Goal: Task Accomplishment & Management: Use online tool/utility

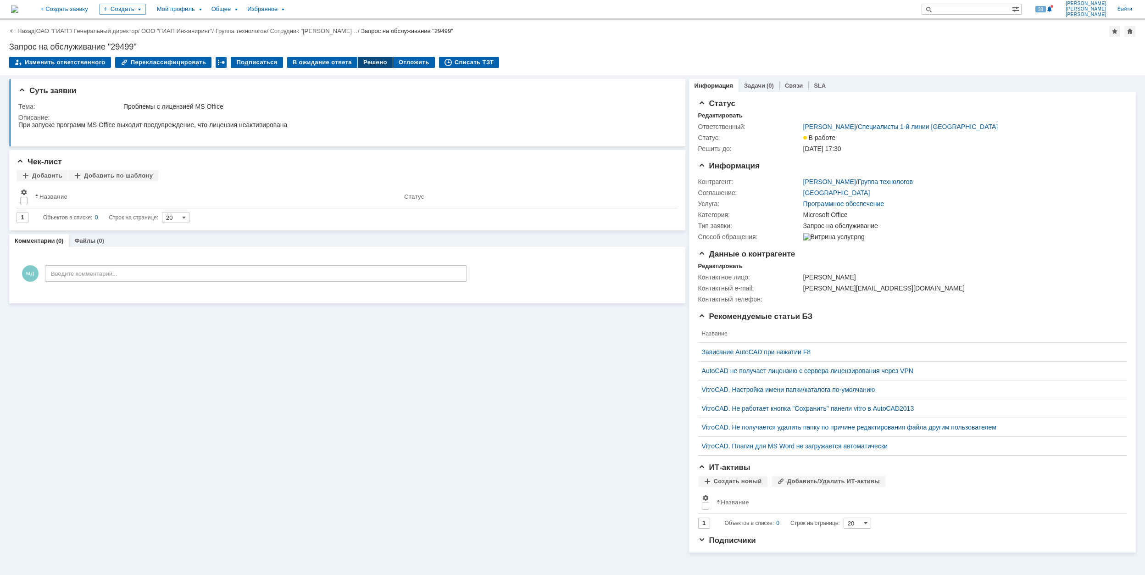
click at [367, 60] on div "Решено" at bounding box center [375, 62] width 35 height 11
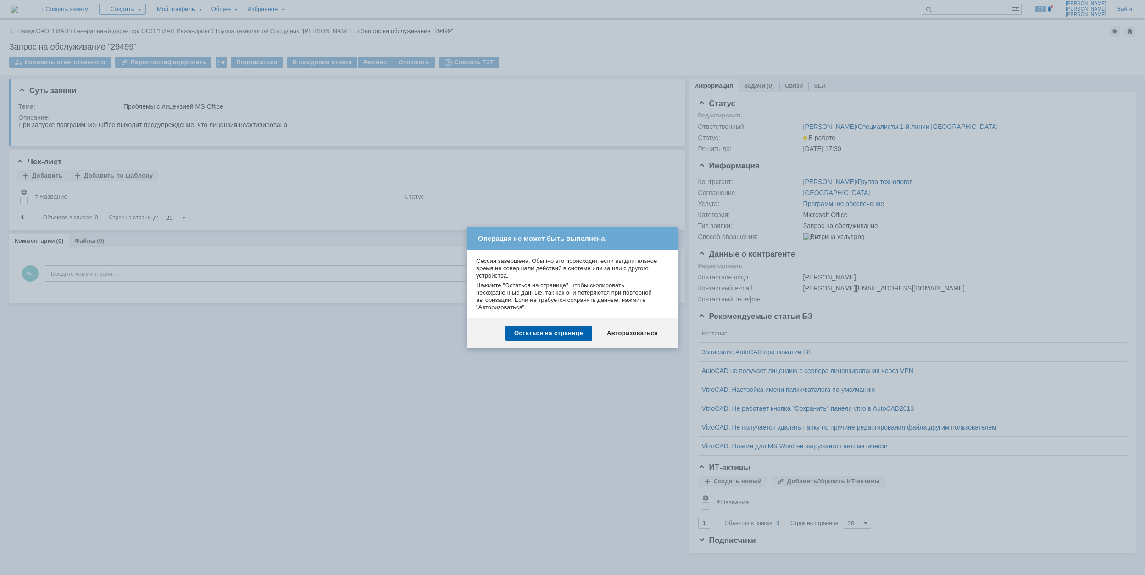
click at [631, 329] on div "Авторизоваться" at bounding box center [632, 333] width 69 height 15
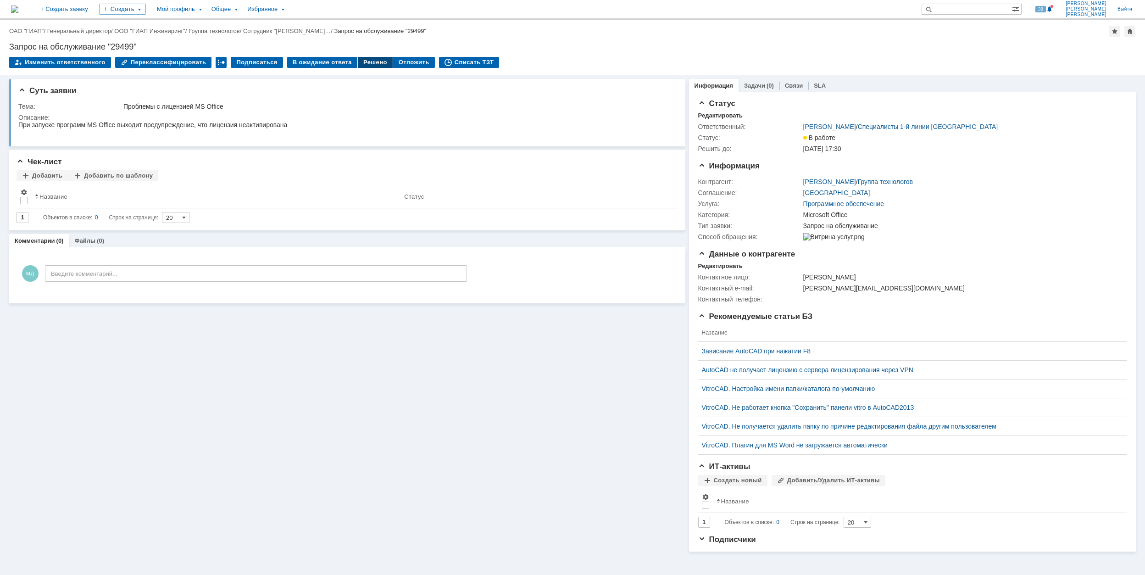
click at [364, 58] on div "Решено" at bounding box center [375, 62] width 35 height 11
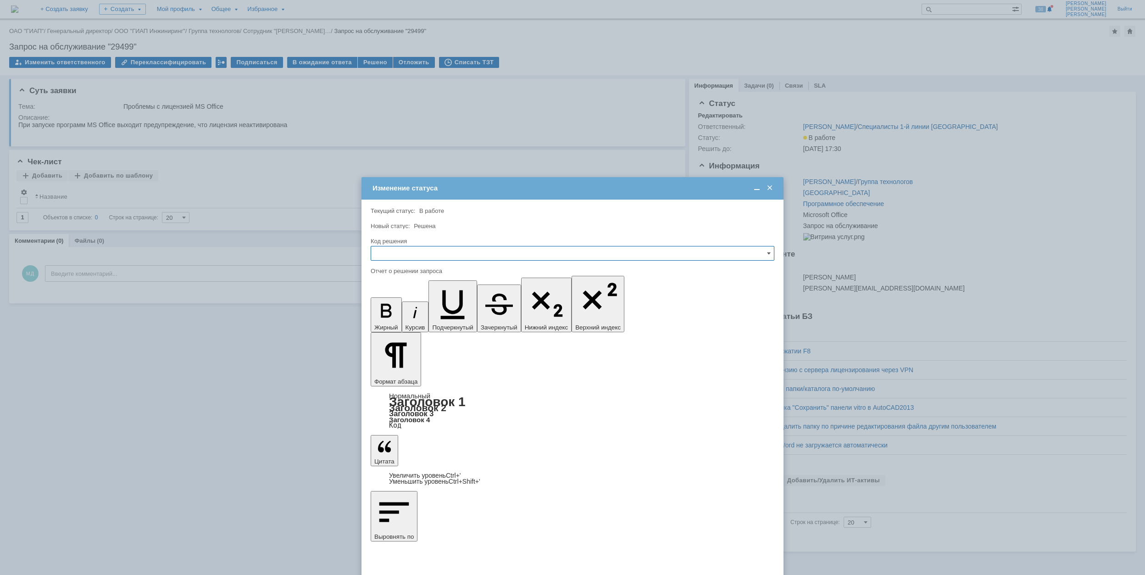
click at [470, 259] on input "text" at bounding box center [573, 253] width 404 height 15
click at [457, 314] on span "Решено" at bounding box center [573, 315] width 392 height 7
type input "Решено"
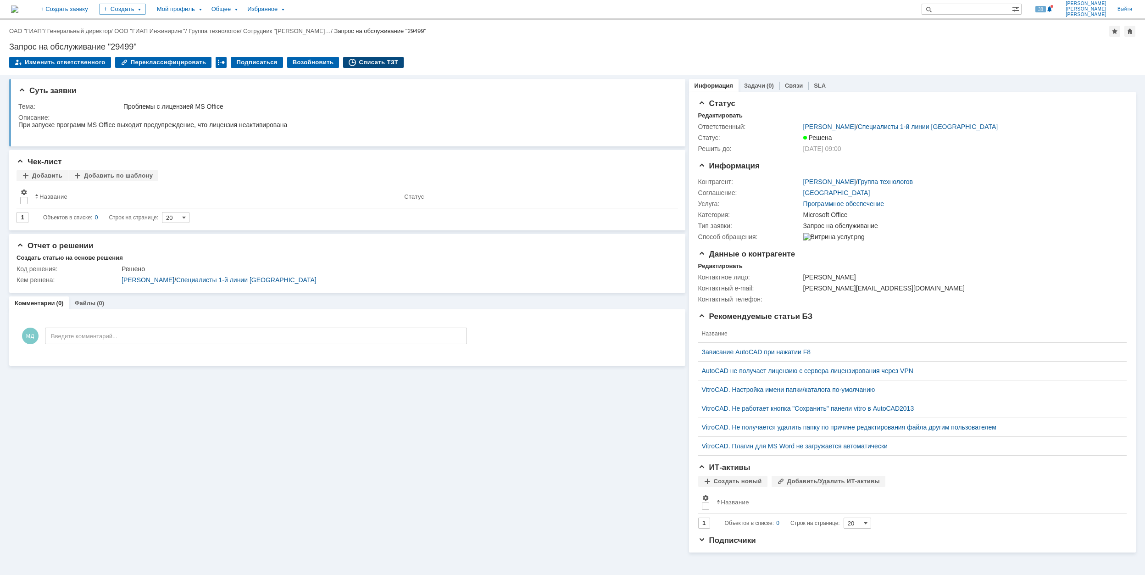
click at [367, 63] on div "Списать ТЗТ" at bounding box center [373, 62] width 61 height 11
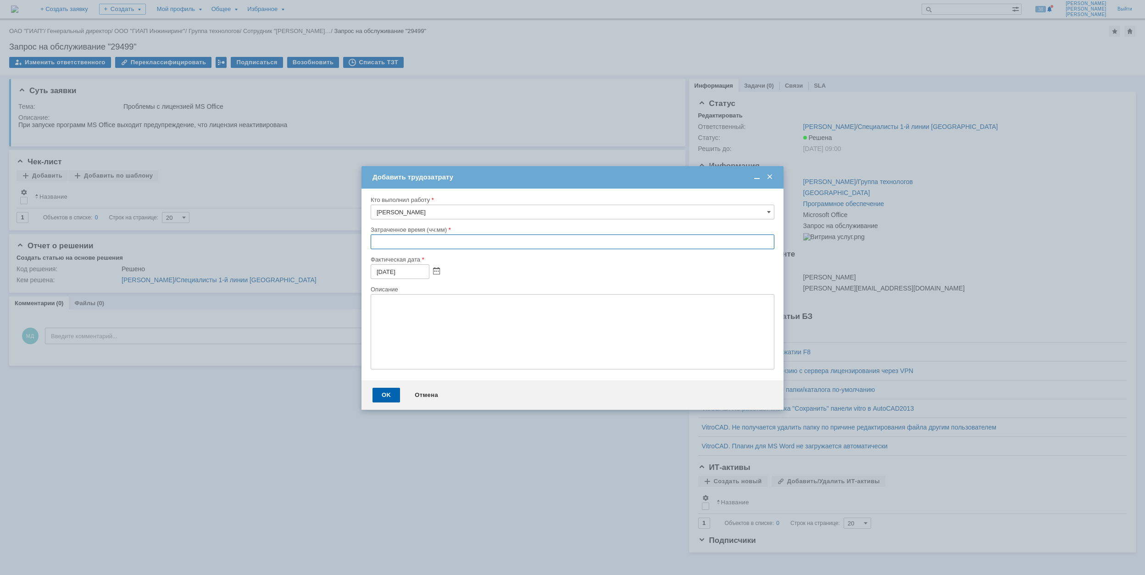
click at [372, 245] on input "text" at bounding box center [573, 241] width 404 height 15
type input "00:30"
click at [392, 391] on div "OK" at bounding box center [387, 395] width 28 height 15
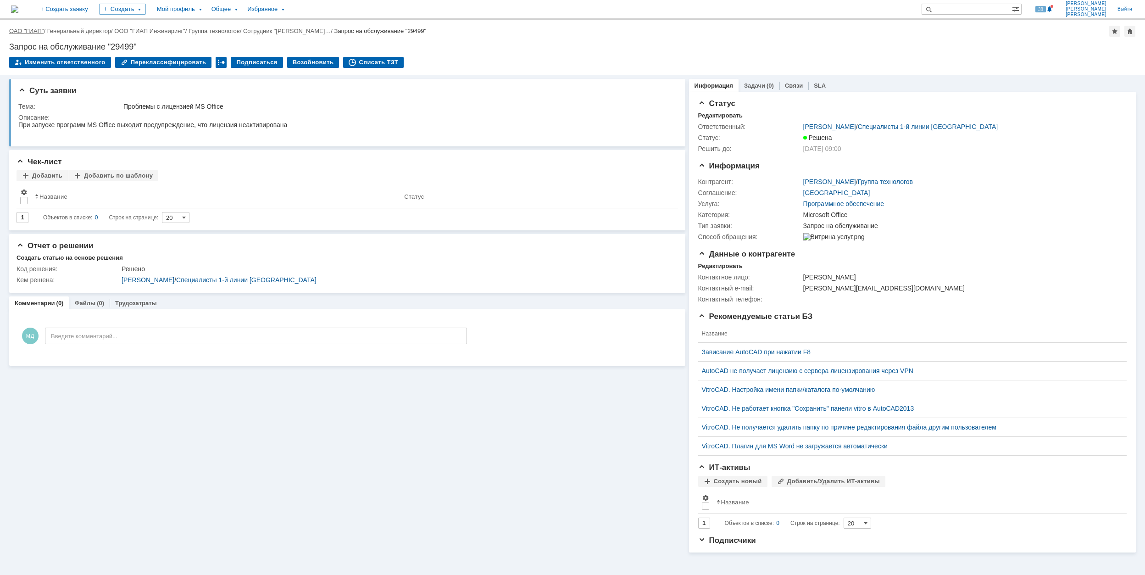
click at [33, 30] on link "ОАО "ГИАП"" at bounding box center [26, 31] width 34 height 7
